Goal: Find contact information: Find contact information

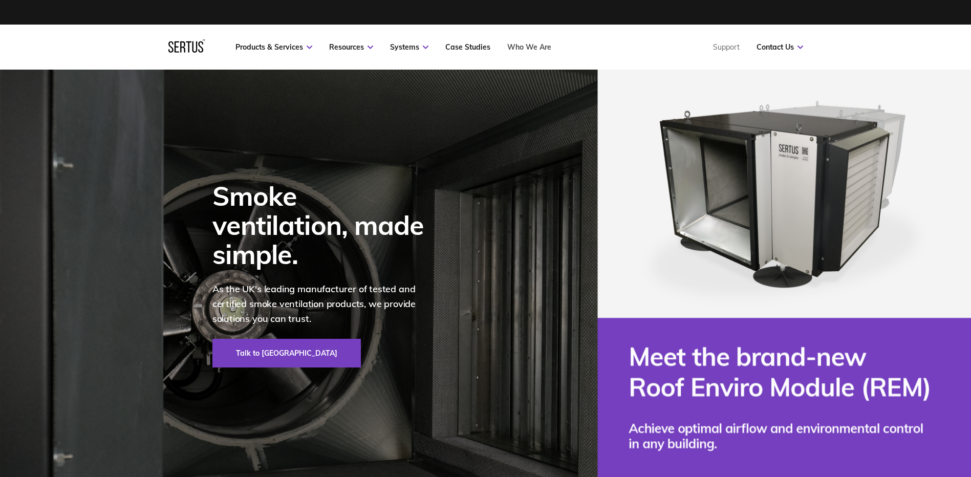
click at [531, 49] on link "Who We Are" at bounding box center [529, 47] width 44 height 9
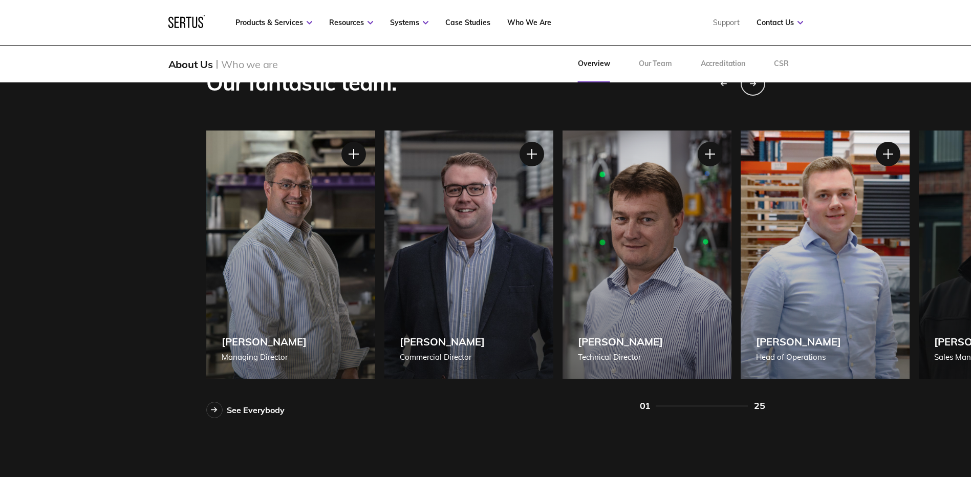
scroll to position [922, 0]
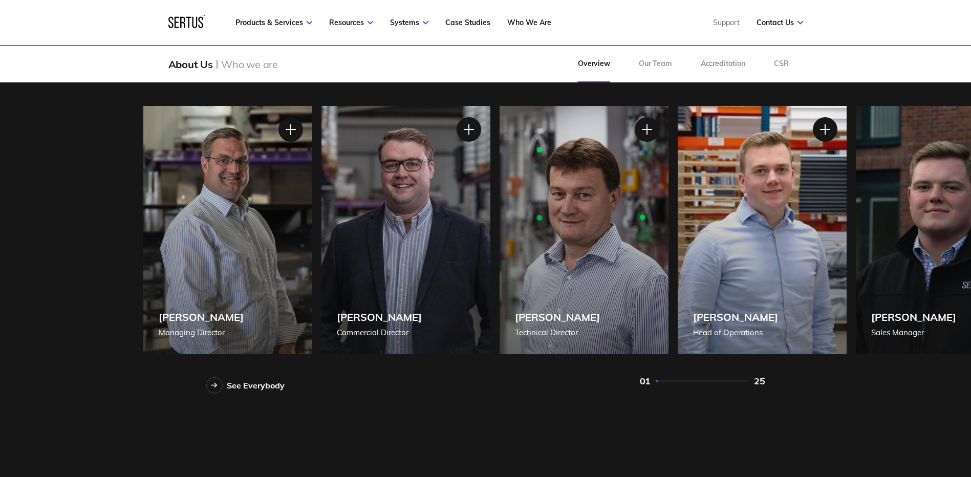
click at [811, 253] on div "[PERSON_NAME] [PERSON_NAME] of Operations" at bounding box center [762, 230] width 169 height 248
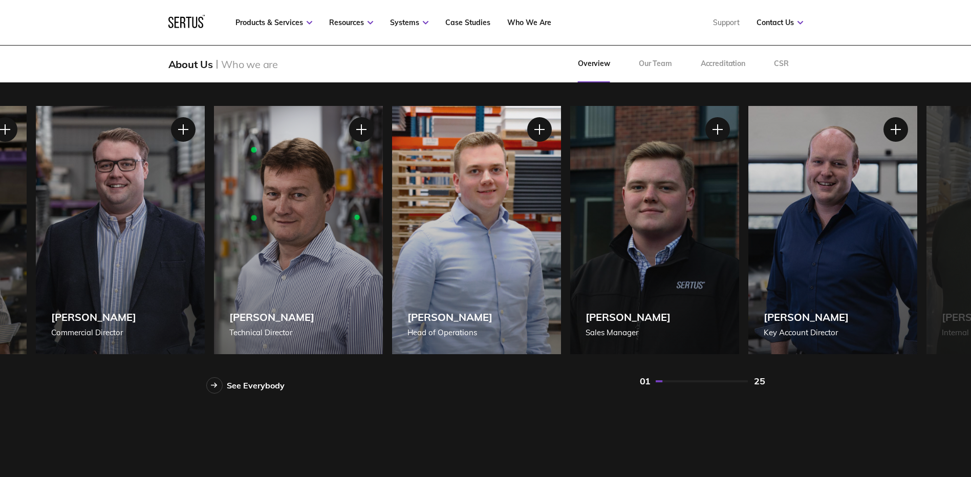
click at [498, 259] on div "[PERSON_NAME] [PERSON_NAME] of Operations" at bounding box center [476, 230] width 169 height 248
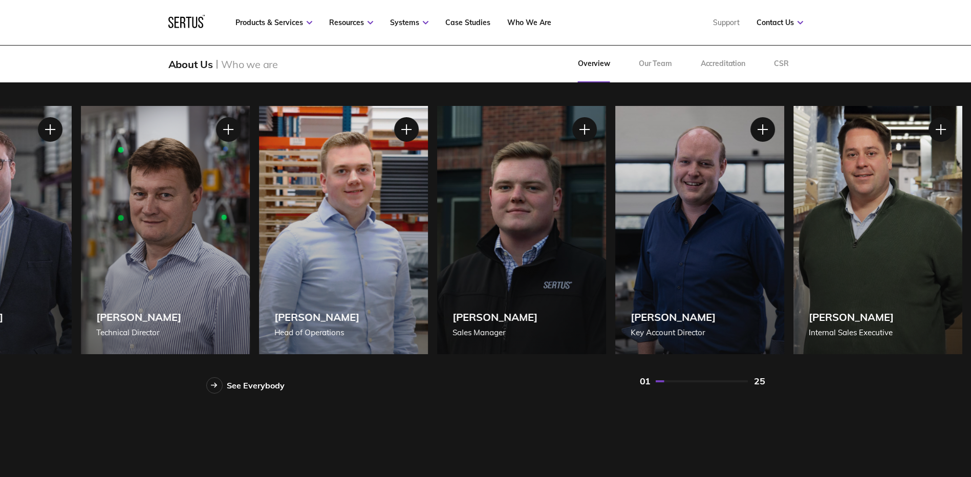
click at [539, 258] on div "[PERSON_NAME] Sales Manager" at bounding box center [521, 230] width 169 height 248
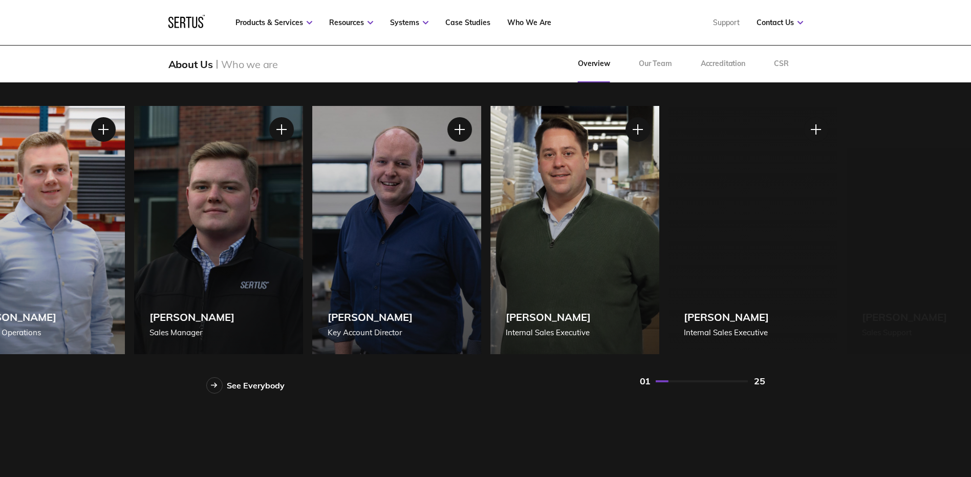
click at [451, 257] on div "[PERSON_NAME] Key Account Director" at bounding box center [396, 230] width 169 height 248
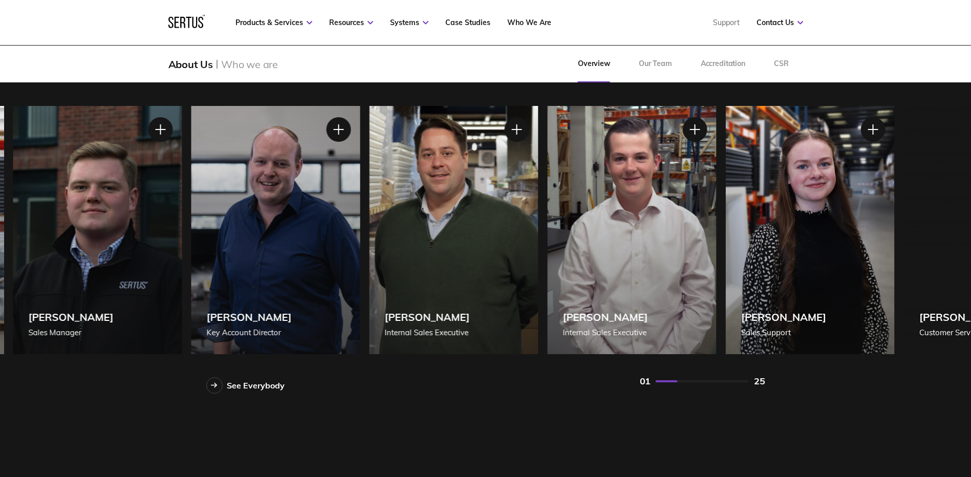
click at [537, 257] on div "[PERSON_NAME] Internal Sales Executive" at bounding box center [453, 230] width 169 height 248
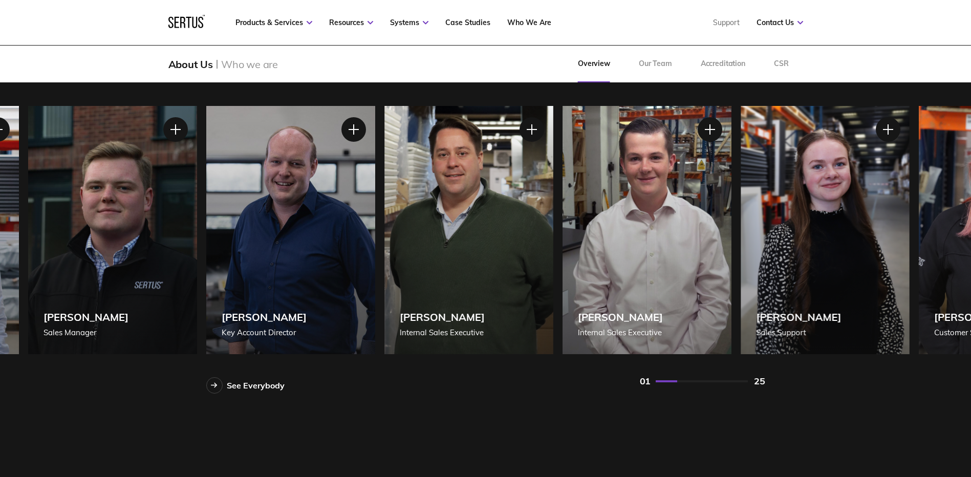
click at [563, 259] on div "[PERSON_NAME] Internal Sales Executive" at bounding box center [647, 230] width 169 height 248
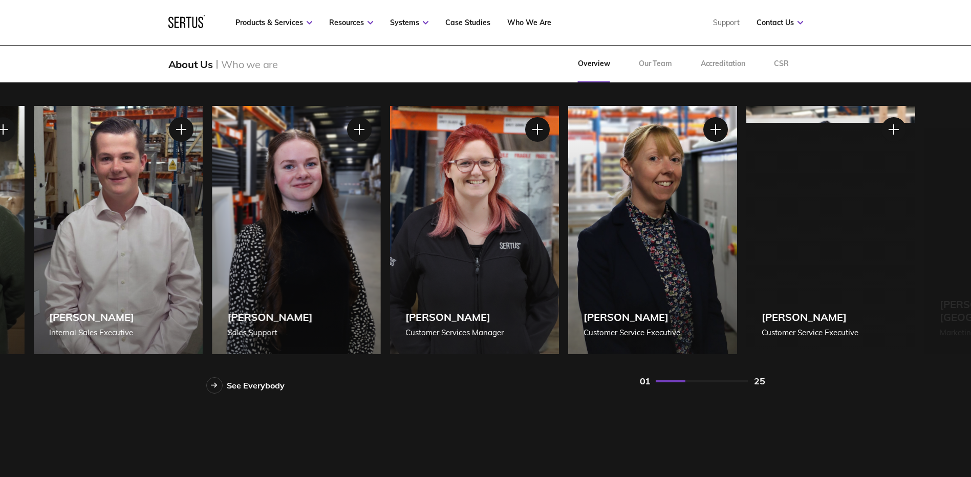
click at [491, 260] on div "[PERSON_NAME] Customer Services Manager" at bounding box center [474, 230] width 169 height 248
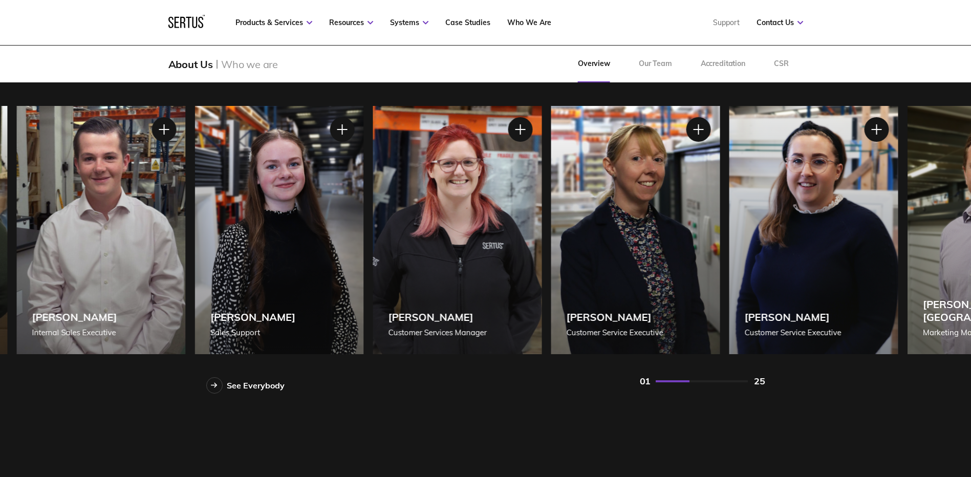
click at [551, 255] on div "[PERSON_NAME] Customer Service Executive" at bounding box center [635, 230] width 169 height 248
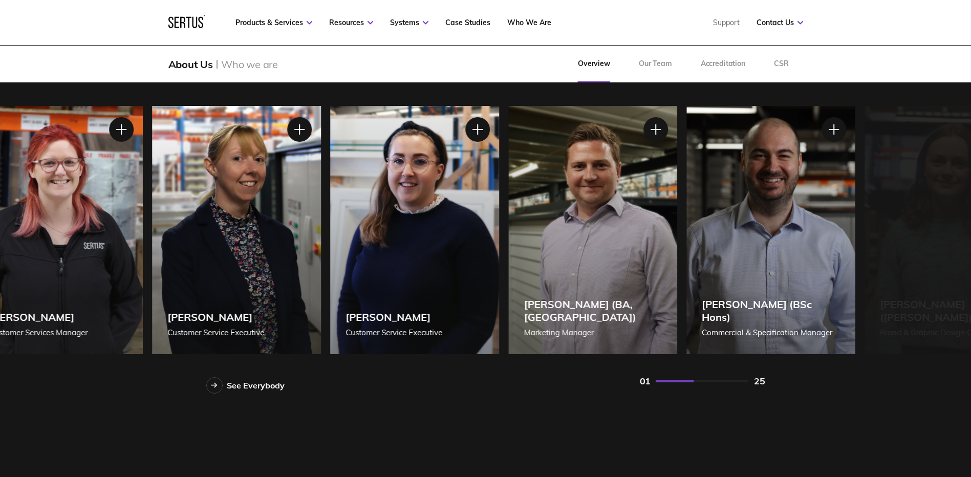
click at [422, 256] on div "[PERSON_NAME] Customer Service Executive" at bounding box center [414, 230] width 169 height 248
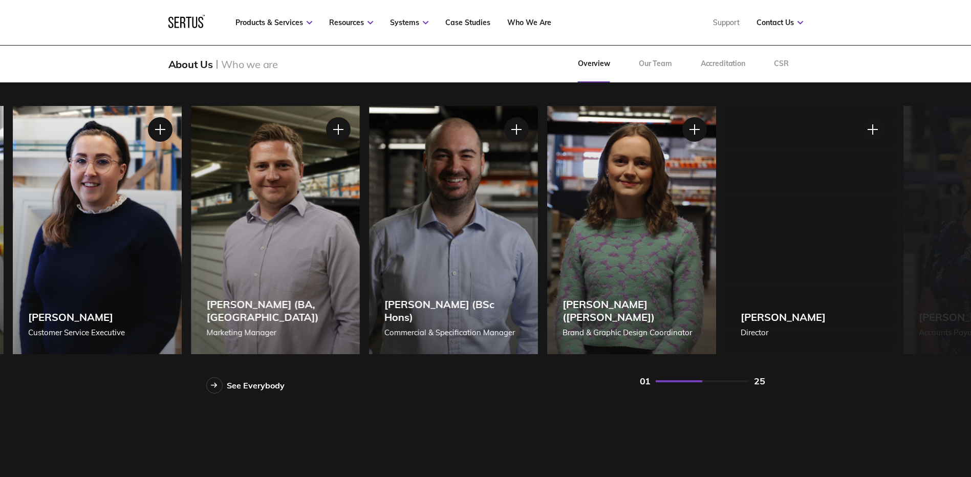
click at [442, 247] on div "[PERSON_NAME] (BSc Hons) Commercial & Specification Manager" at bounding box center [453, 230] width 169 height 248
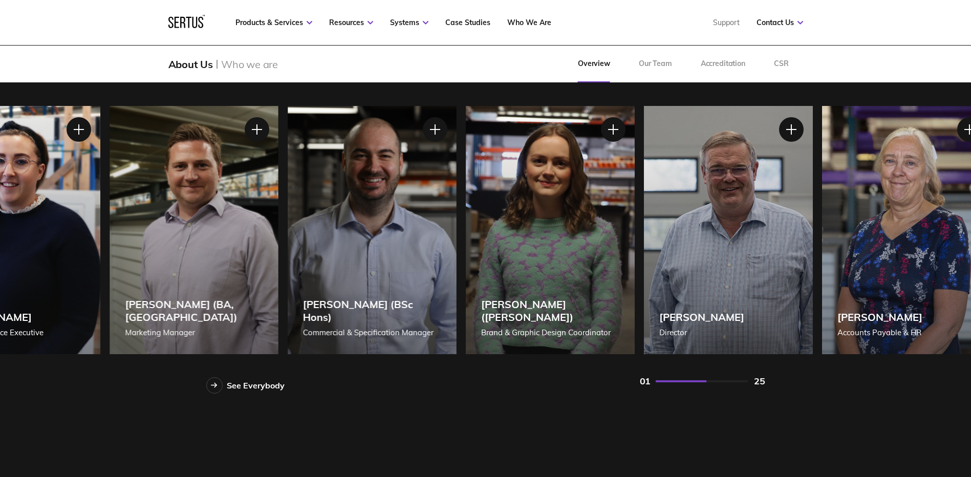
click at [465, 235] on div "[PERSON_NAME] ([PERSON_NAME]) Brand & Graphic Design Coordinator" at bounding box center [549, 230] width 169 height 248
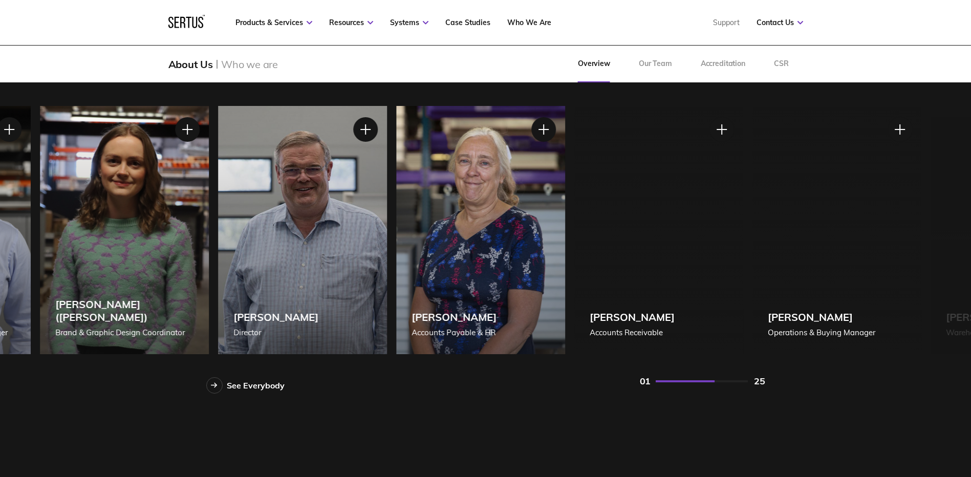
click at [341, 240] on div "[PERSON_NAME] Director" at bounding box center [302, 230] width 169 height 248
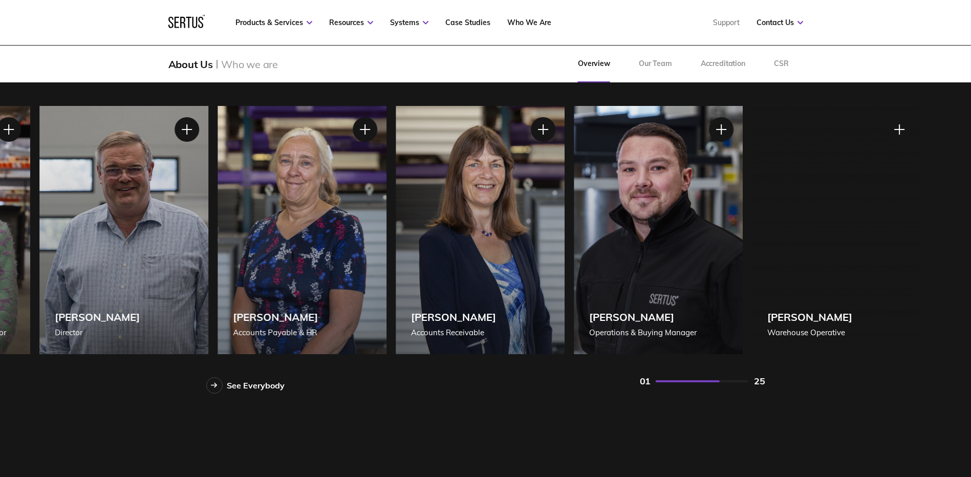
click at [328, 251] on div "[PERSON_NAME] Managing Director [PERSON_NAME] Managing Director [PERSON_NAME], …" at bounding box center [485, 230] width 559 height 248
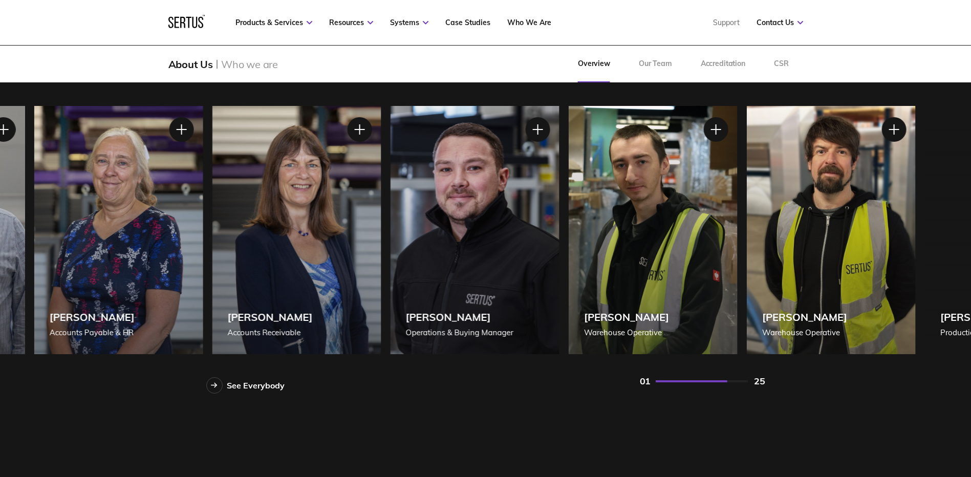
click at [447, 252] on div "[PERSON_NAME] Operations & Buying Manager" at bounding box center [474, 230] width 169 height 248
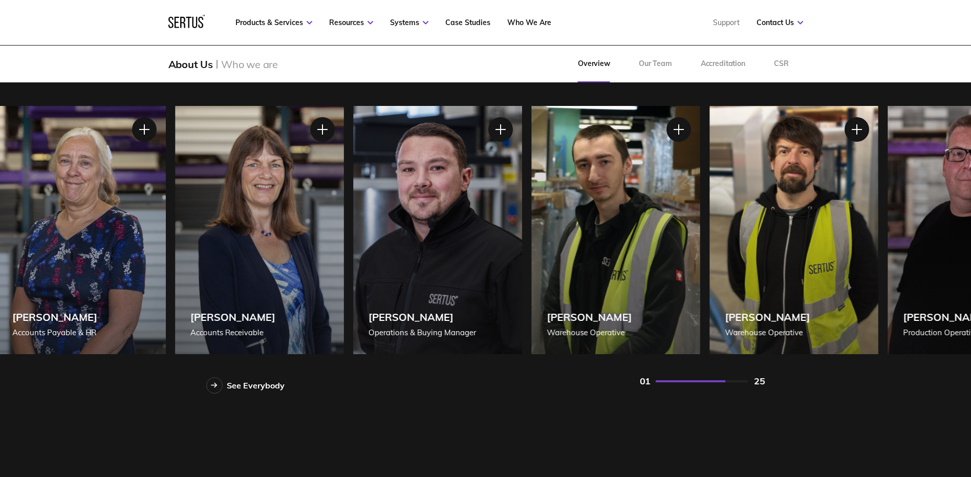
click at [375, 221] on div "[PERSON_NAME] Operations & Buying Manager" at bounding box center [437, 230] width 169 height 248
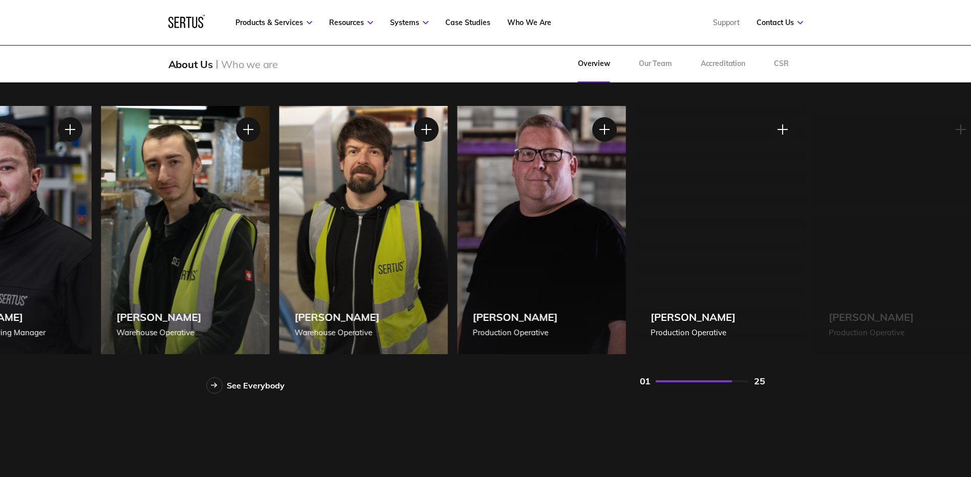
click at [409, 235] on div "[PERSON_NAME] Warehouse Operative" at bounding box center [363, 230] width 169 height 248
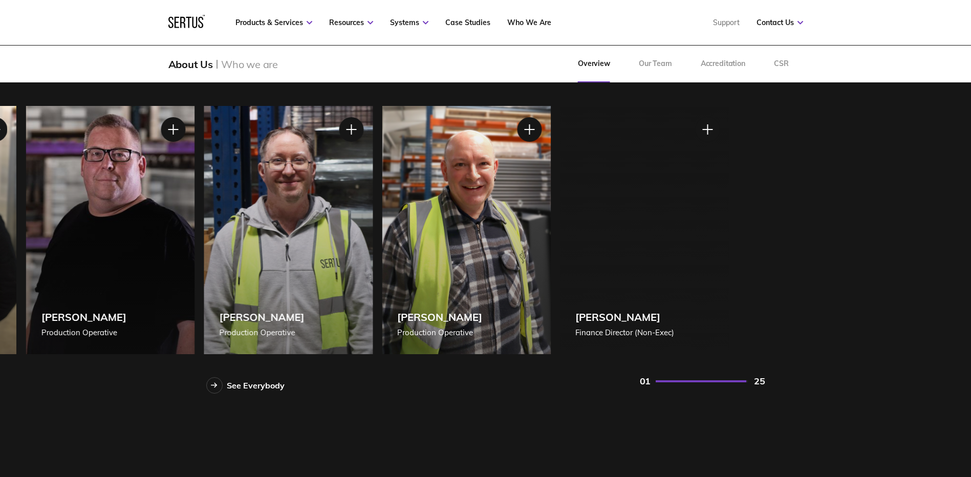
click at [273, 276] on div "[PERSON_NAME] Production Operative" at bounding box center [288, 230] width 169 height 248
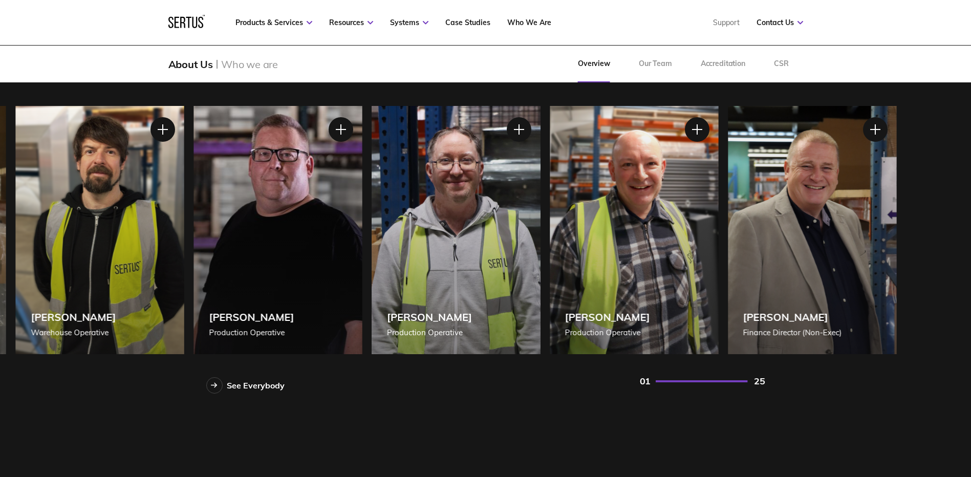
click at [719, 290] on div "[PERSON_NAME] Production Operative" at bounding box center [634, 230] width 169 height 248
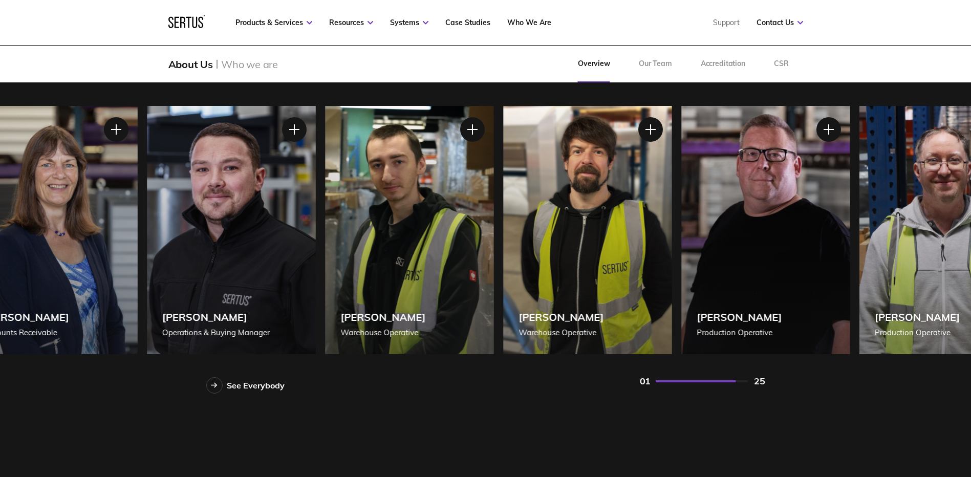
click at [850, 271] on div "[PERSON_NAME] Production Operative" at bounding box center [765, 230] width 169 height 248
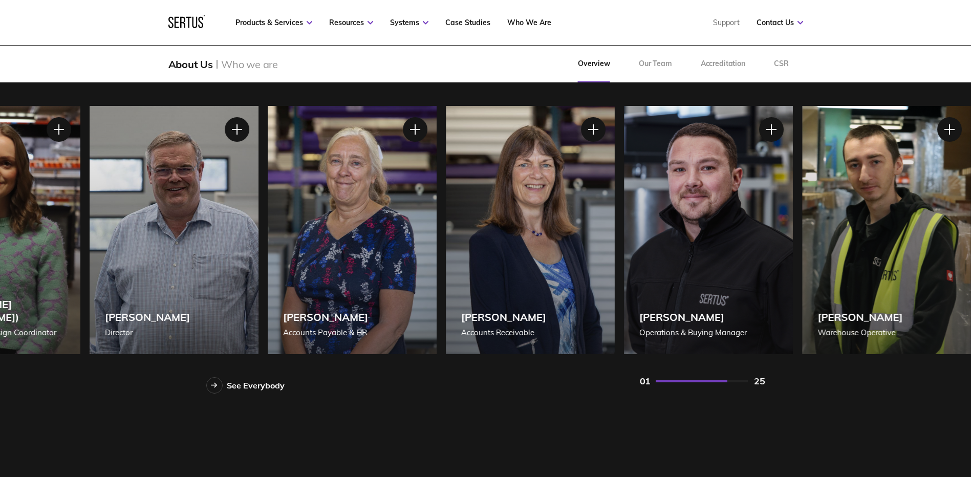
click at [791, 251] on div "[PERSON_NAME] Operations & Buying Manager" at bounding box center [708, 230] width 169 height 248
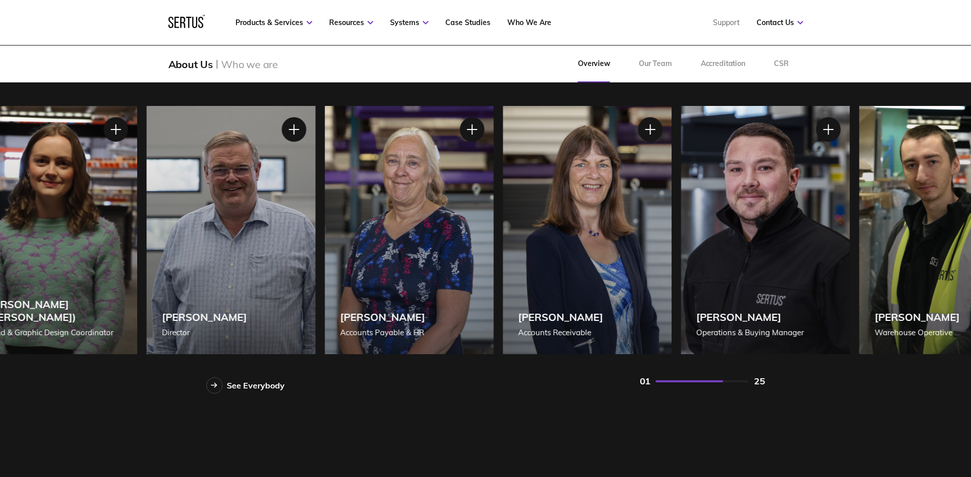
click at [838, 250] on div "[PERSON_NAME] Operations & Buying Manager" at bounding box center [765, 230] width 169 height 248
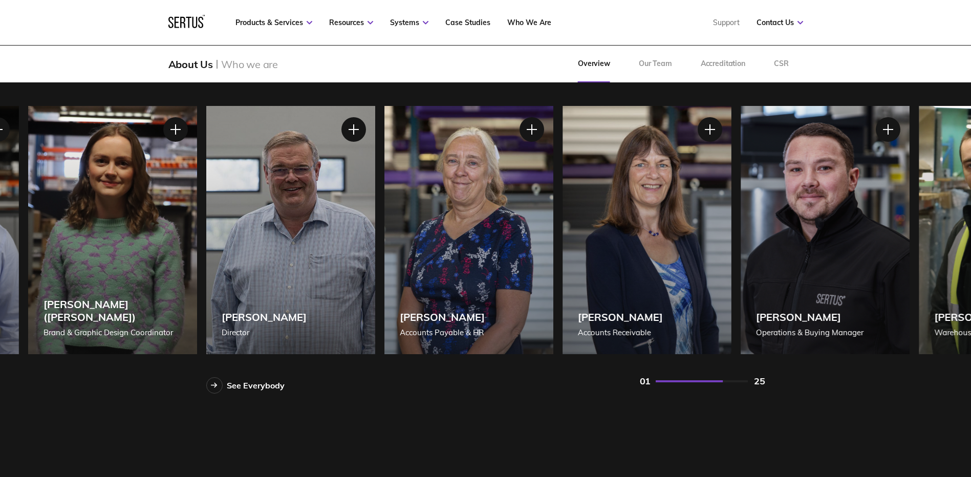
click at [554, 249] on div "[PERSON_NAME] Accounts Payable & HR" at bounding box center [469, 230] width 169 height 248
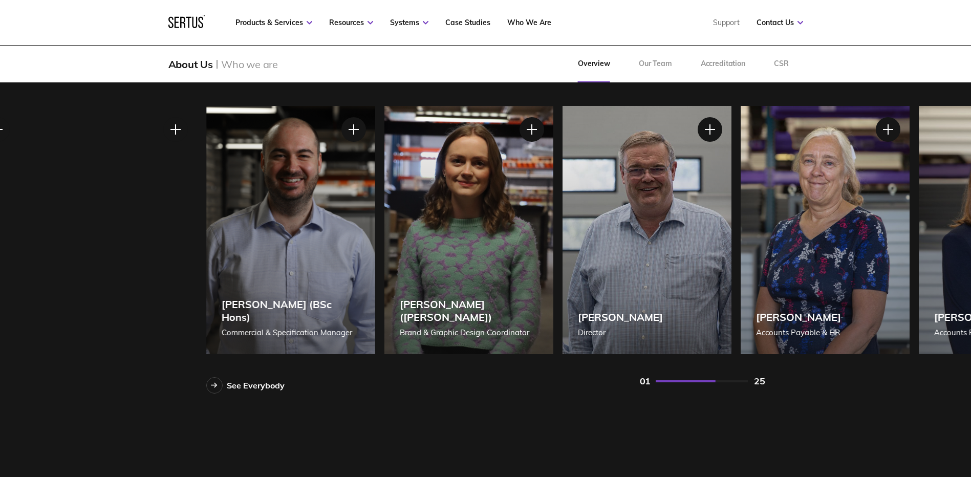
click at [554, 267] on div "[PERSON_NAME] ([PERSON_NAME]) Brand & Graphic Design Coordinator" at bounding box center [469, 230] width 169 height 248
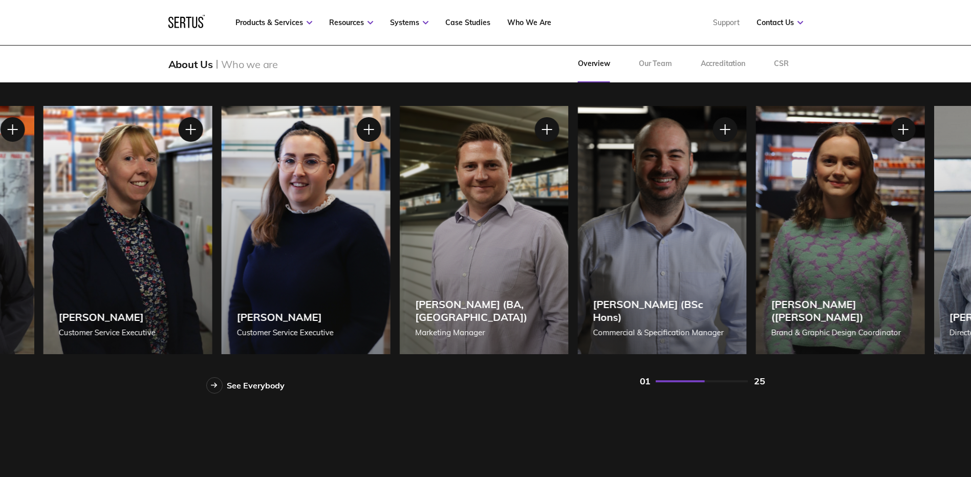
click at [747, 258] on div "[PERSON_NAME] (BSc Hons) Commercial & Specification Manager" at bounding box center [662, 230] width 169 height 248
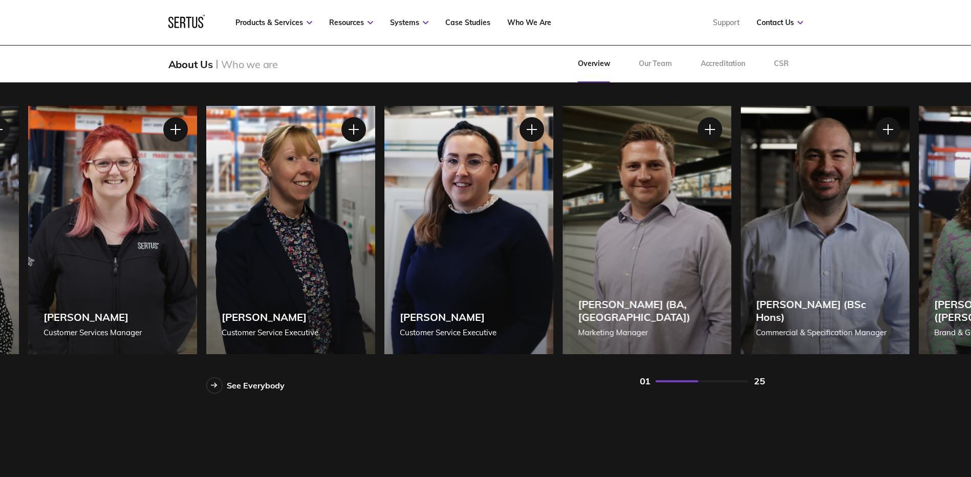
click at [712, 259] on div "[PERSON_NAME] (BA, [GEOGRAPHIC_DATA]) Marketing Manager" at bounding box center [647, 230] width 169 height 248
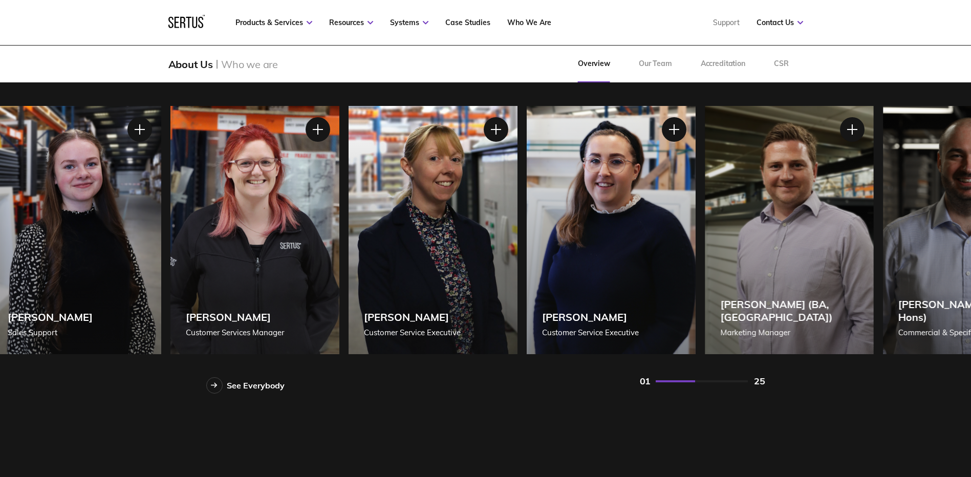
click at [773, 270] on div "[PERSON_NAME] (BA, [GEOGRAPHIC_DATA]) Marketing Manager" at bounding box center [789, 230] width 169 height 248
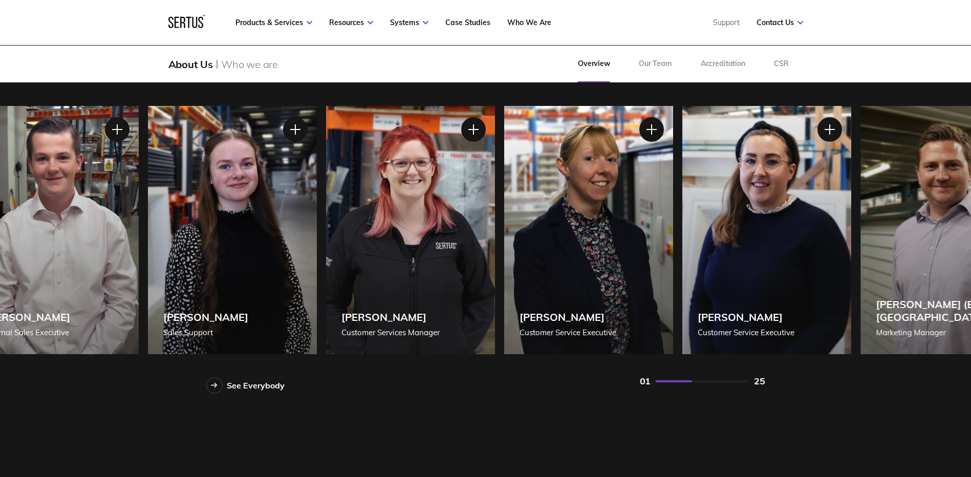
click at [599, 254] on div "[PERSON_NAME] Customer Service Executive" at bounding box center [588, 230] width 169 height 248
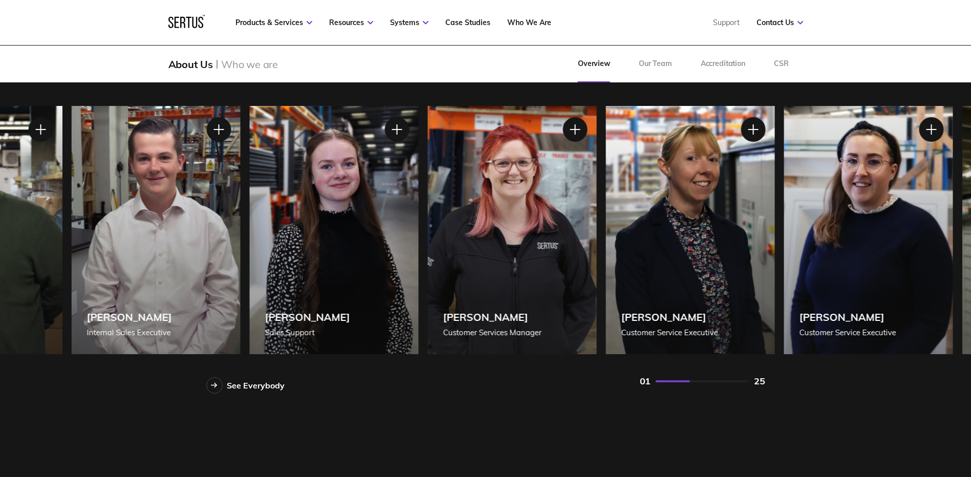
click at [649, 260] on div "[PERSON_NAME] Customer Service Executive" at bounding box center [690, 230] width 169 height 248
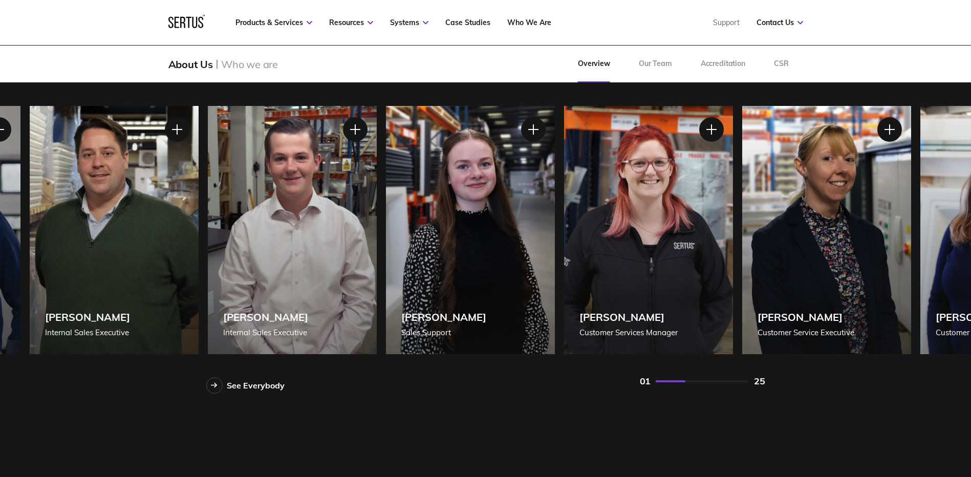
click at [695, 273] on div "[PERSON_NAME] Customer Services Manager" at bounding box center [648, 230] width 169 height 248
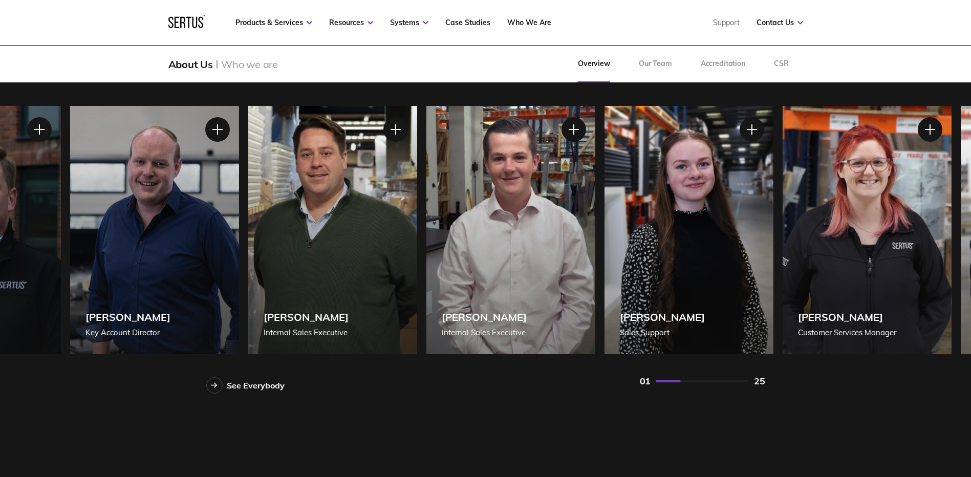
click at [696, 278] on div "[PERSON_NAME] Sales Support" at bounding box center [688, 230] width 169 height 248
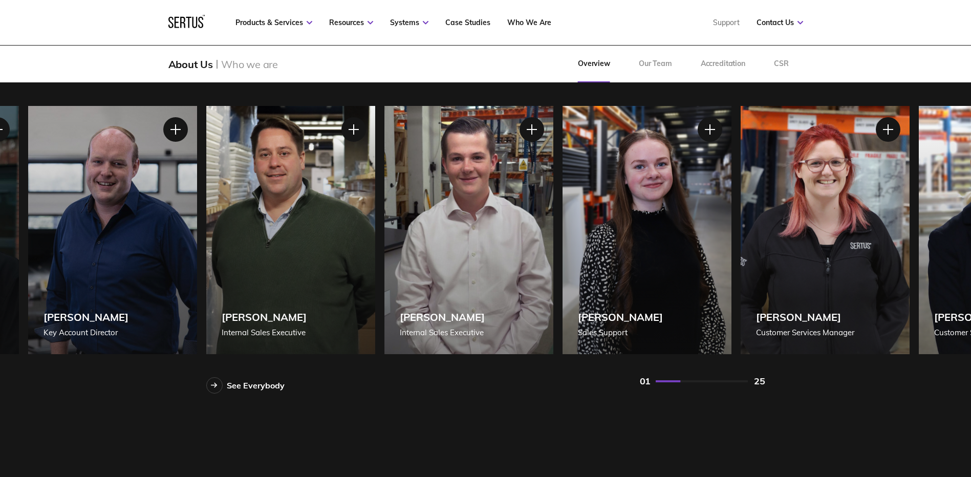
click at [375, 278] on div "[PERSON_NAME] Internal Sales Executive" at bounding box center [290, 230] width 169 height 248
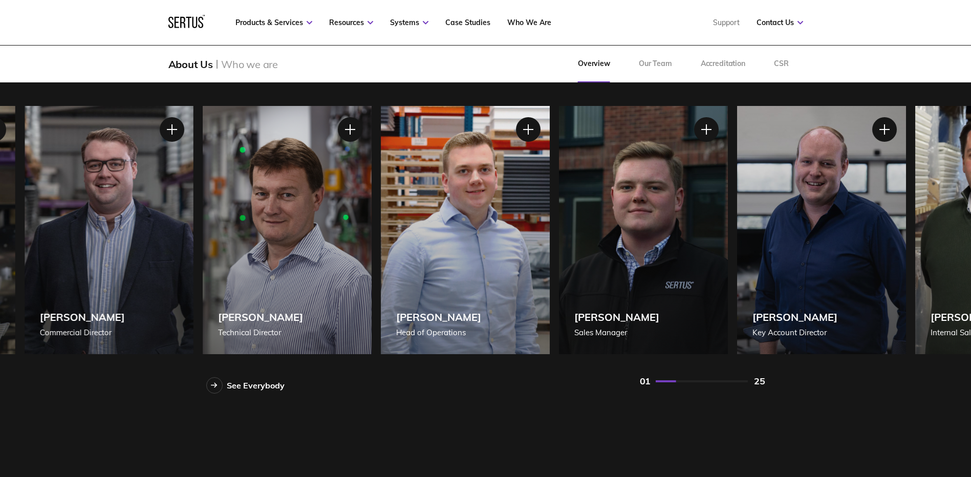
click at [906, 276] on div "[PERSON_NAME] Key Account Director" at bounding box center [821, 230] width 169 height 248
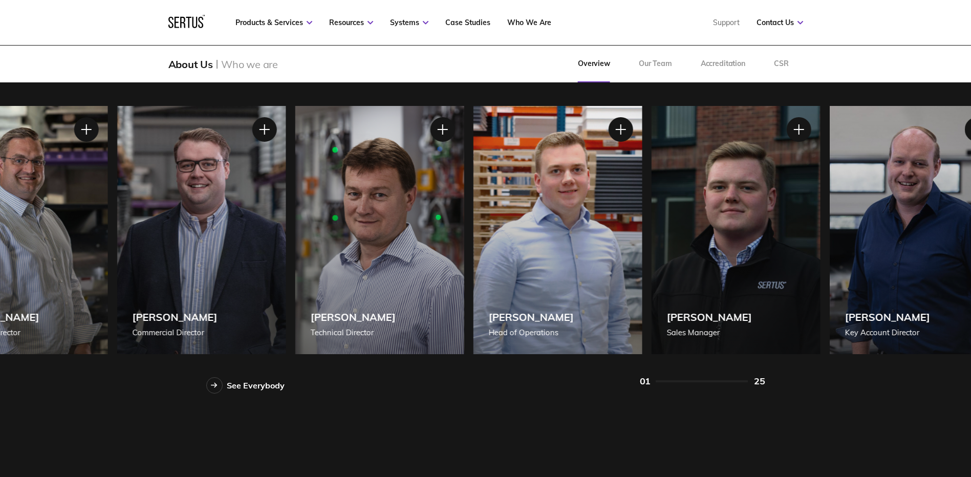
click at [433, 243] on div "[PERSON_NAME] Technical Director" at bounding box center [379, 230] width 169 height 248
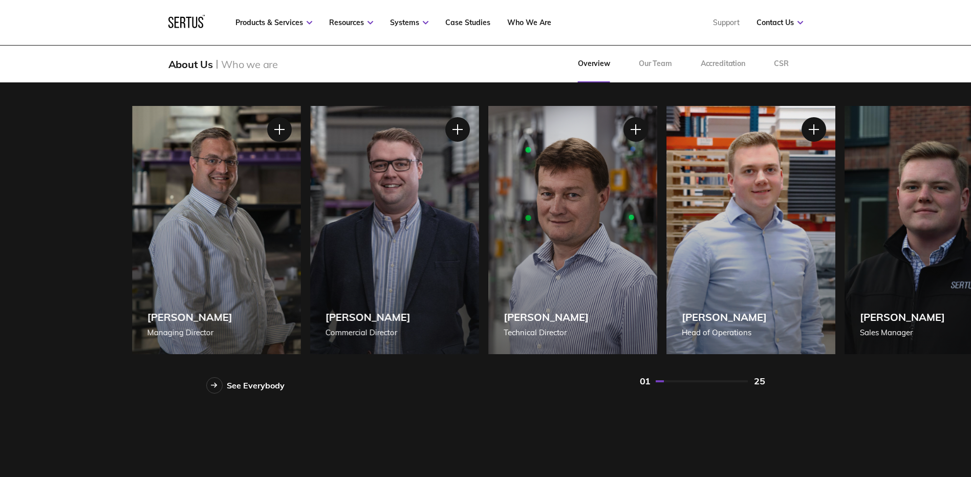
click at [836, 246] on div "[PERSON_NAME] [PERSON_NAME] of Operations" at bounding box center [751, 230] width 169 height 248
